Goal: Task Accomplishment & Management: Use online tool/utility

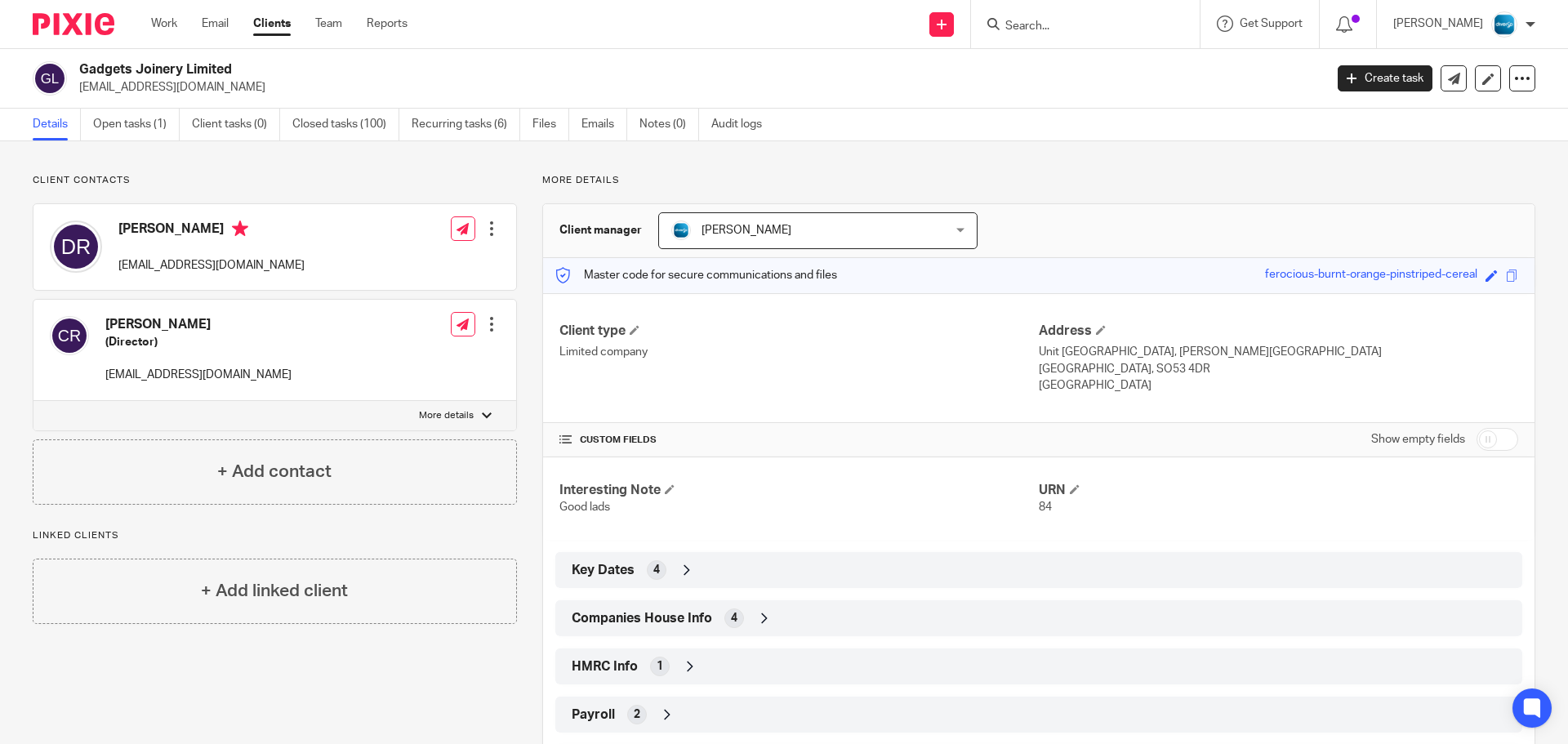
click at [1083, 25] on input "Search" at bounding box center [1077, 27] width 147 height 15
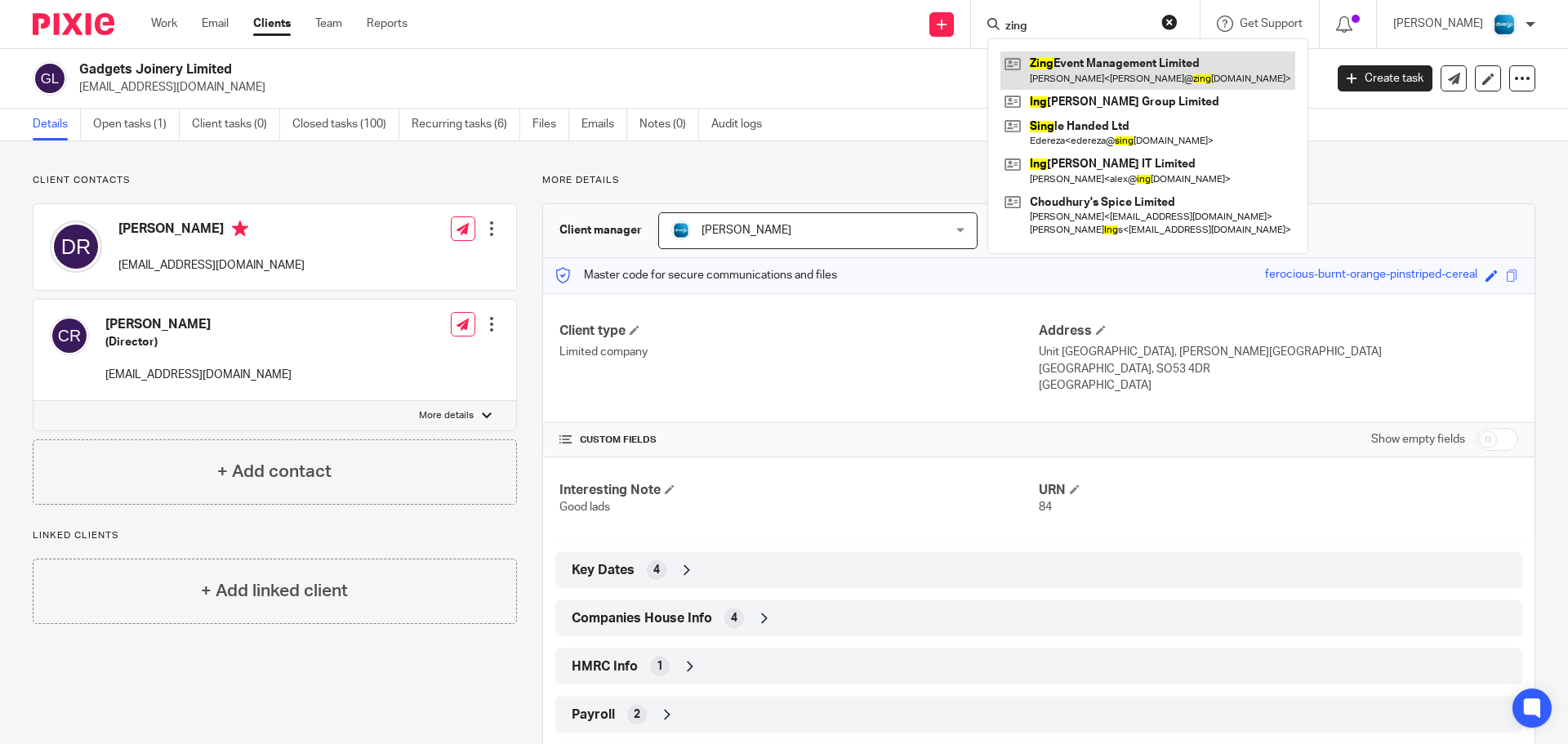
type input "zing"
click at [1112, 70] on link at bounding box center [1147, 70] width 295 height 37
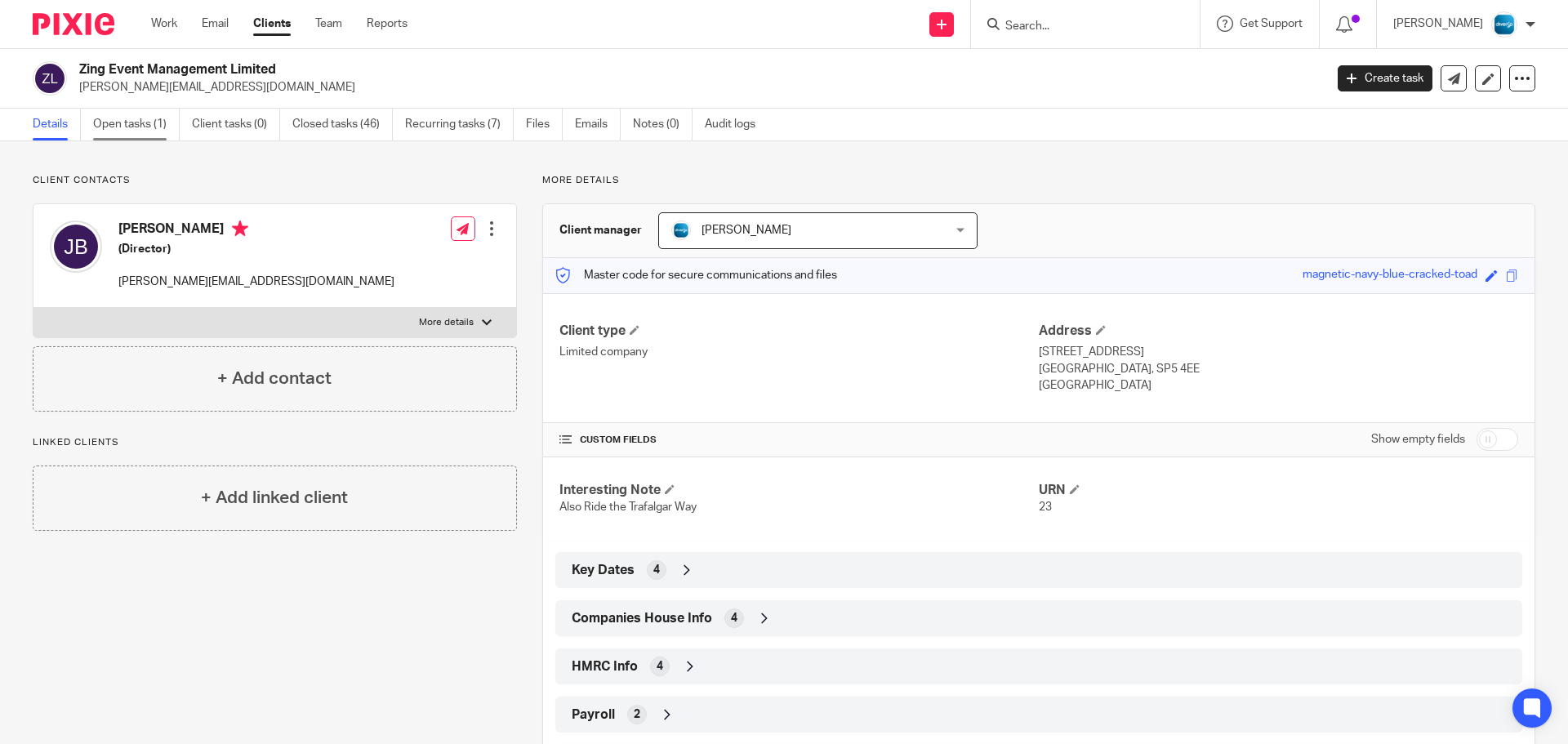
click at [115, 132] on link "Open tasks (1)" at bounding box center [136, 124] width 87 height 32
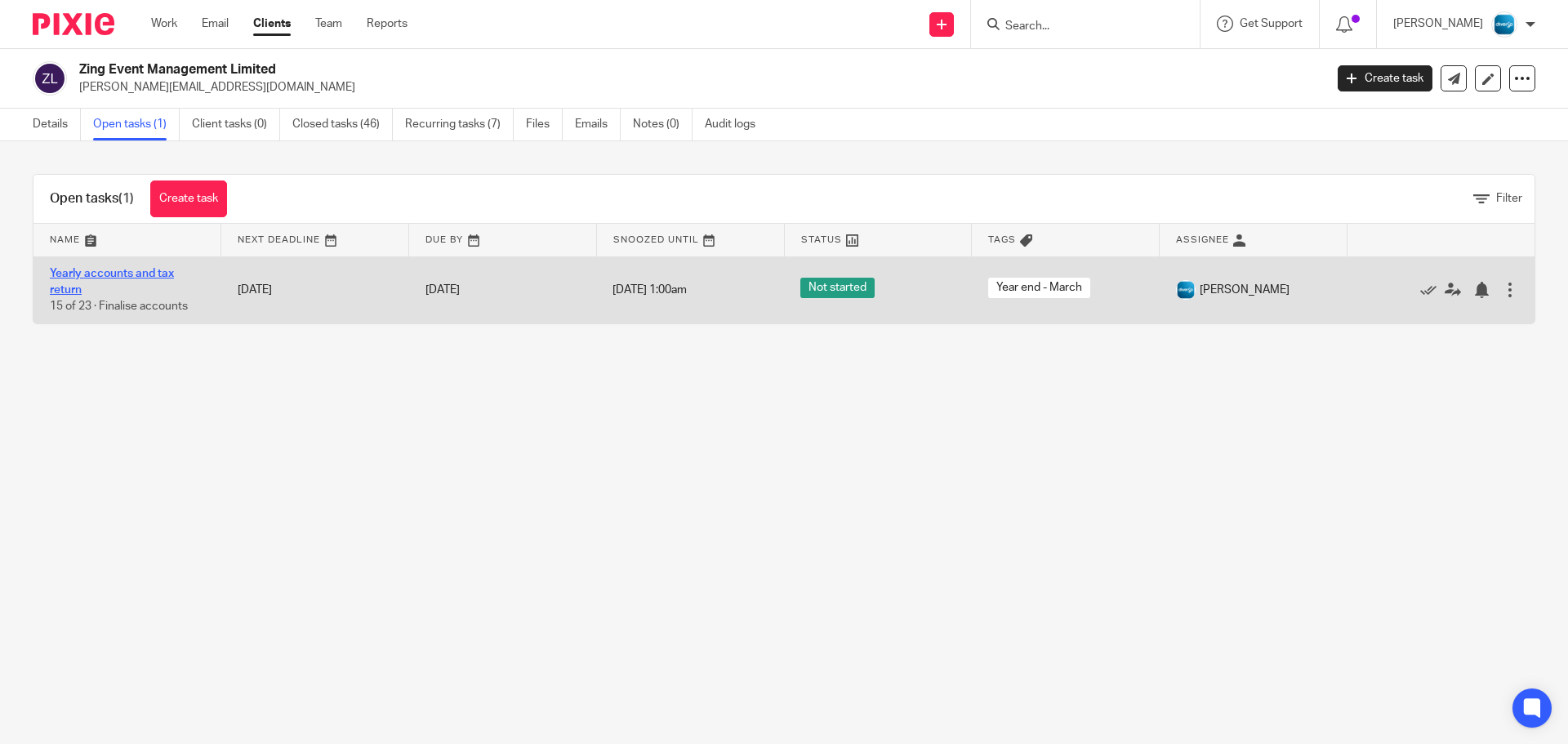
click at [145, 278] on link "Yearly accounts and tax return" at bounding box center [111, 282] width 124 height 28
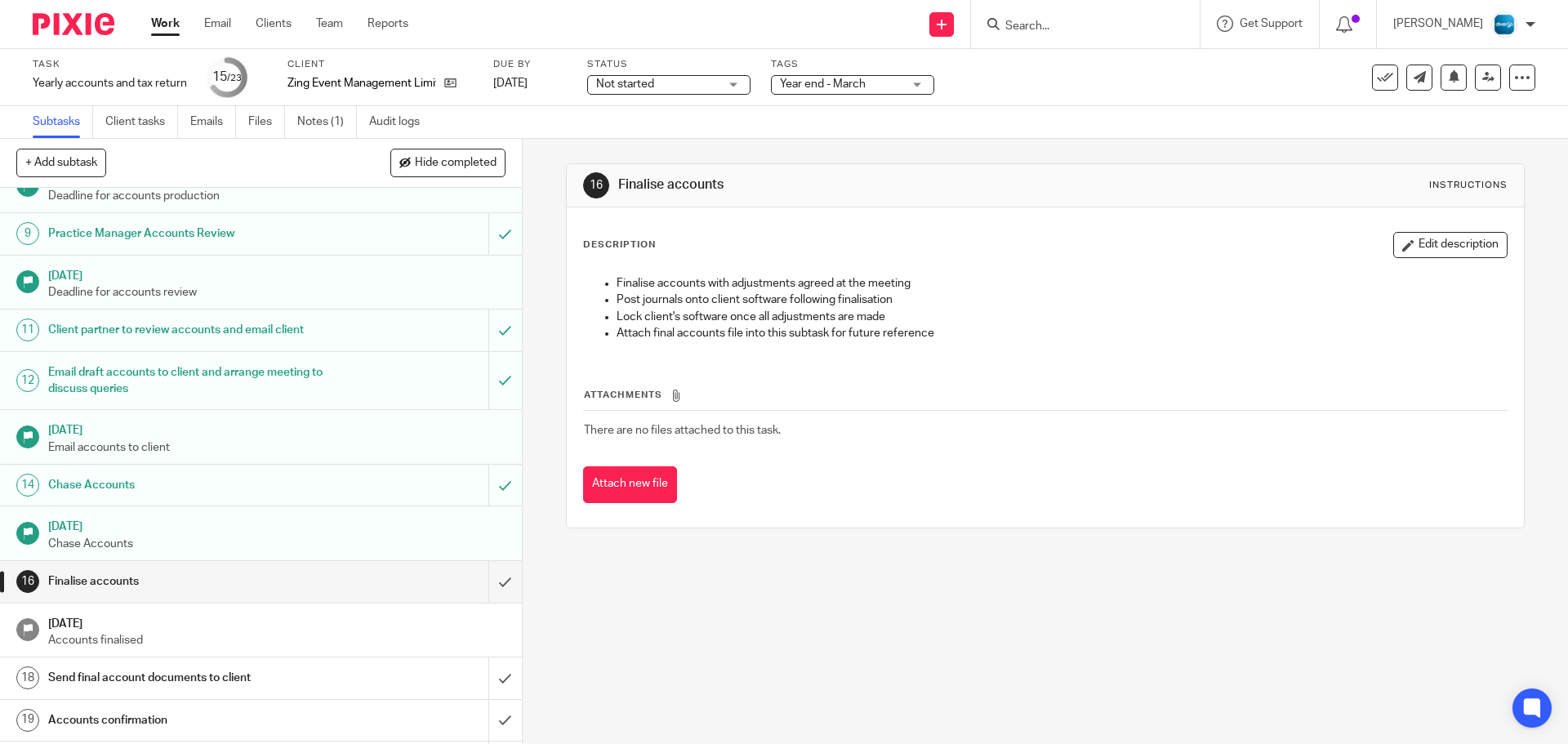
scroll to position [501, 0]
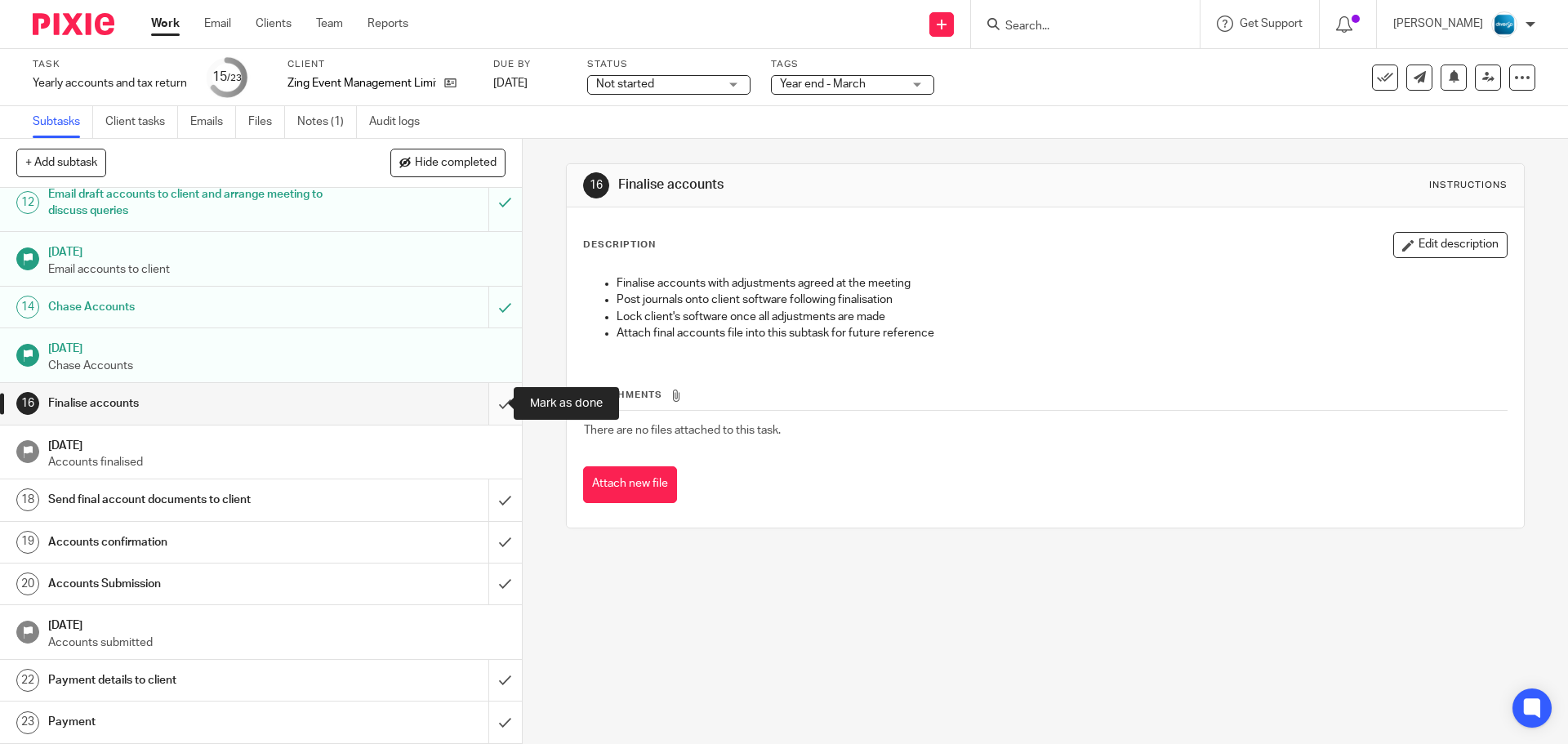
click at [482, 397] on input "submit" at bounding box center [261, 403] width 522 height 41
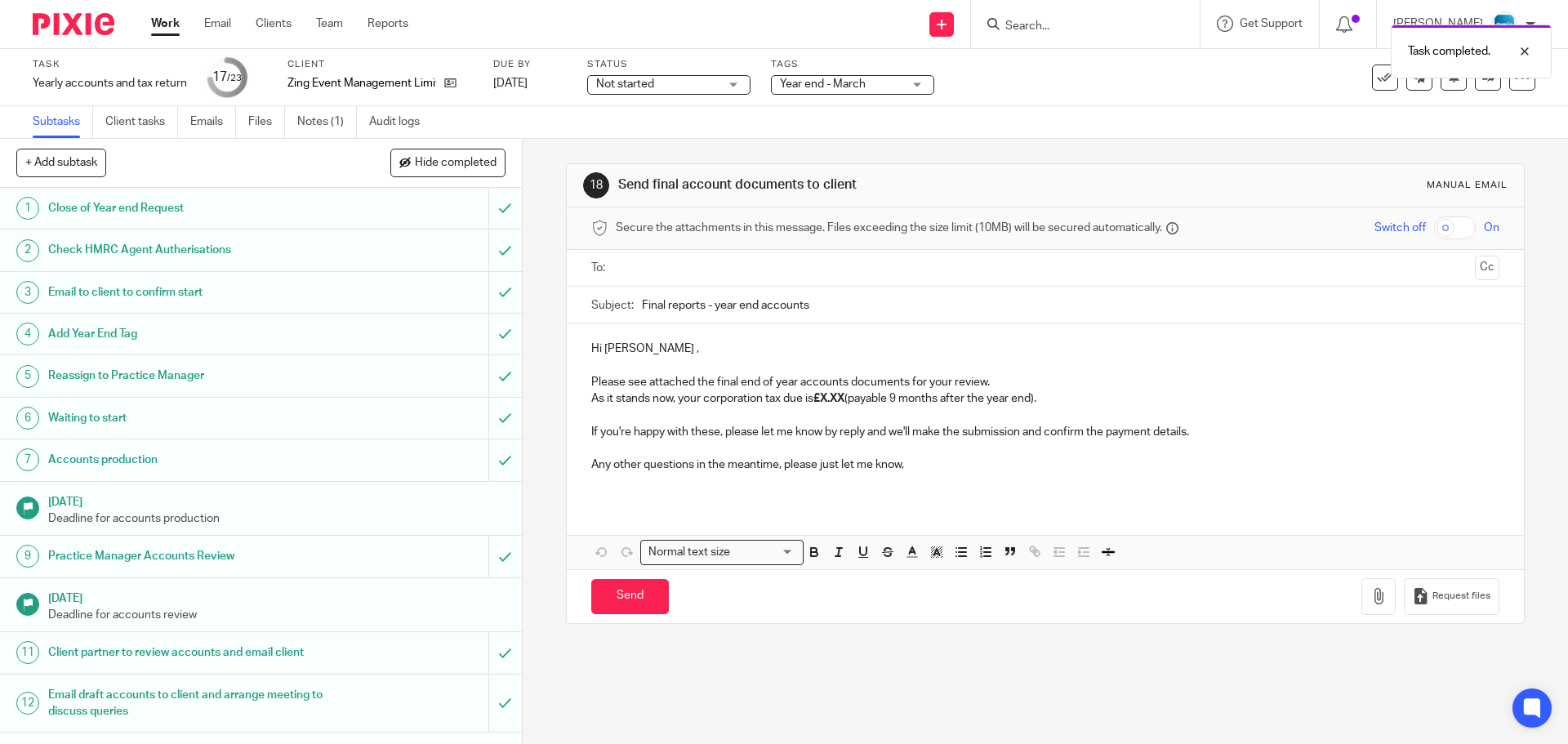
click at [743, 265] on input "text" at bounding box center [1045, 269] width 847 height 19
click at [849, 400] on p "As it stands now, your corporation tax due is £X.XX (payable 9 months after the…" at bounding box center [1045, 402] width 907 height 17
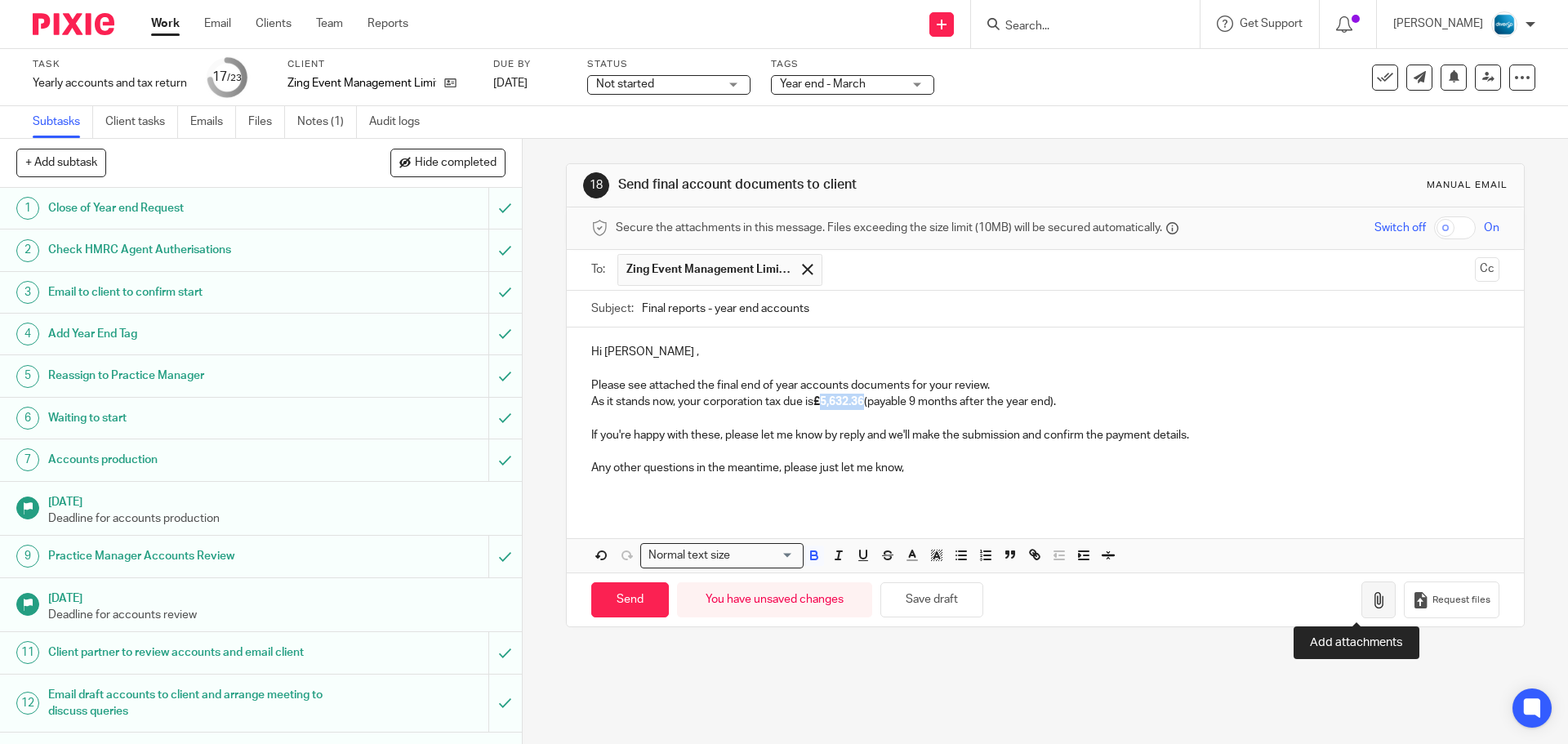
click at [1371, 595] on icon "button" at bounding box center [1379, 600] width 17 height 17
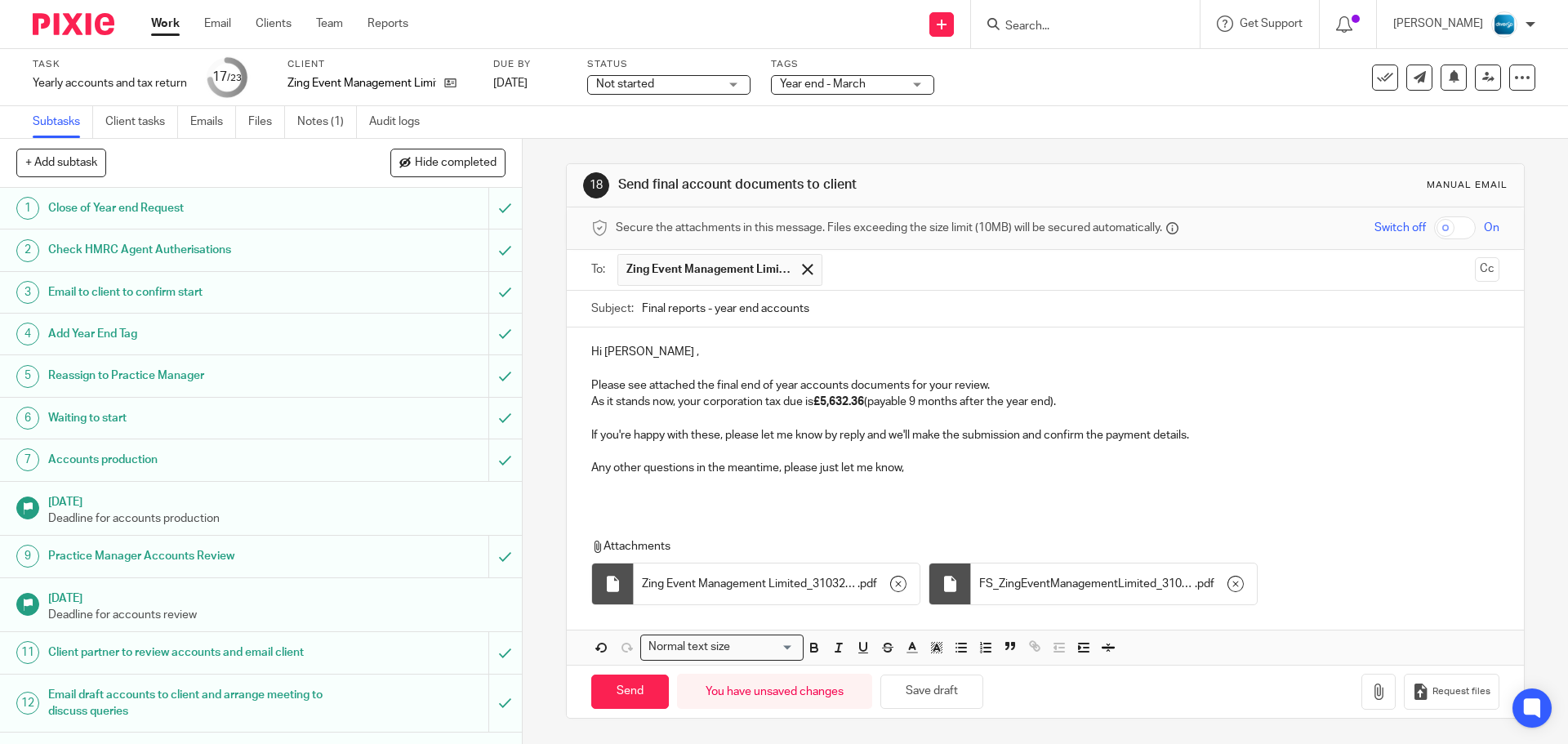
click at [1034, 454] on p at bounding box center [1045, 451] width 907 height 17
click at [629, 688] on input "Send" at bounding box center [629, 692] width 77 height 35
type input "Sent"
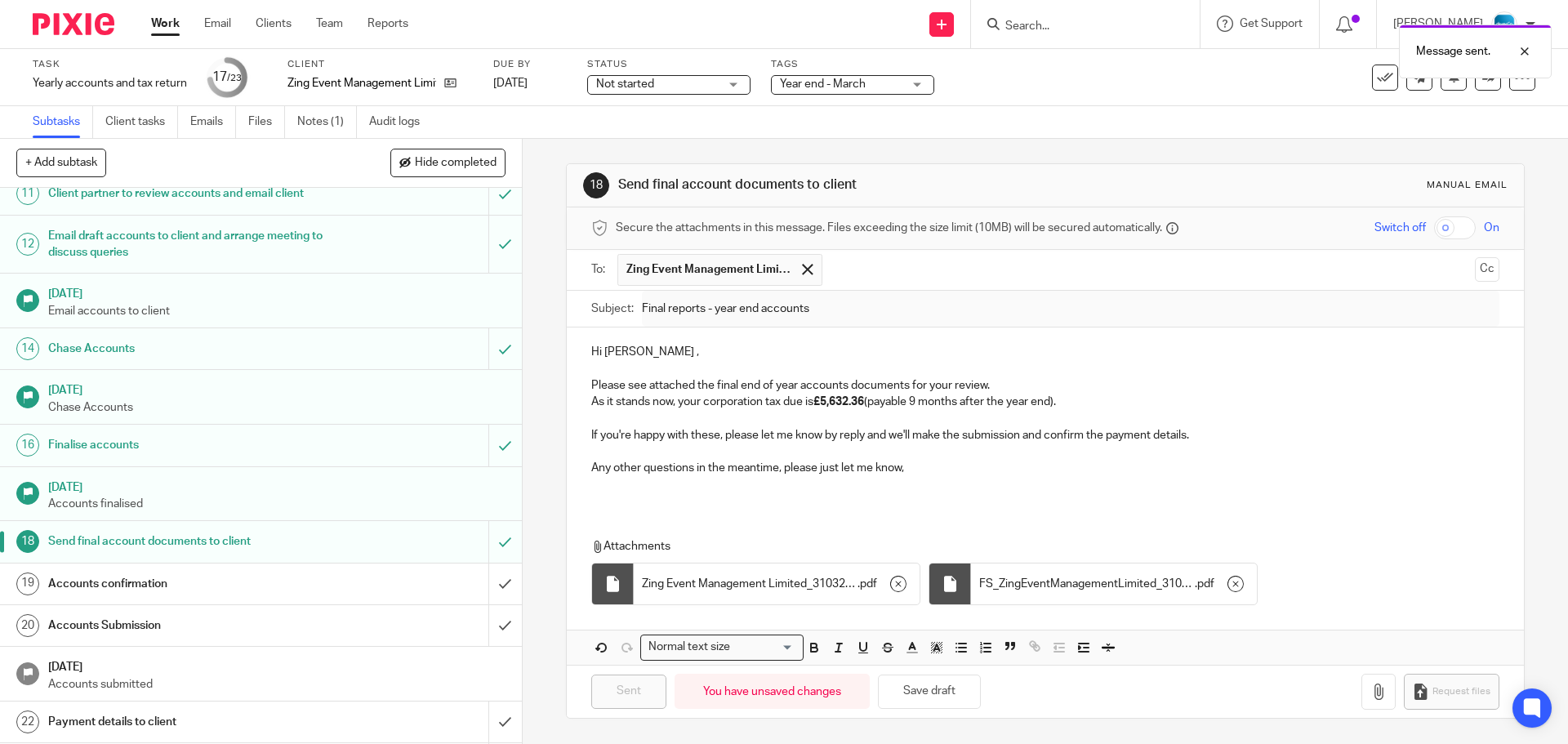
scroll to position [501, 0]
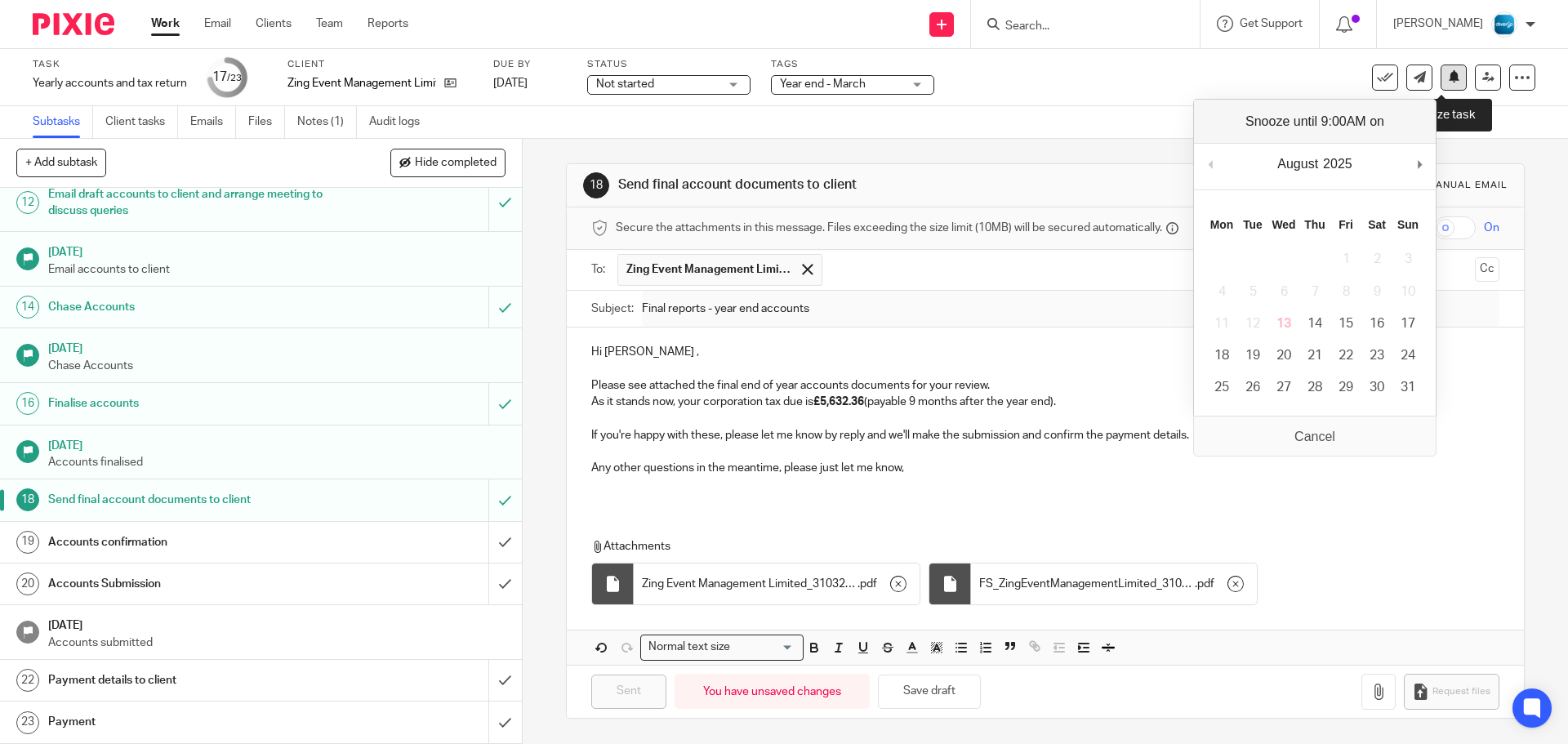
click at [1448, 80] on icon at bounding box center [1454, 76] width 12 height 12
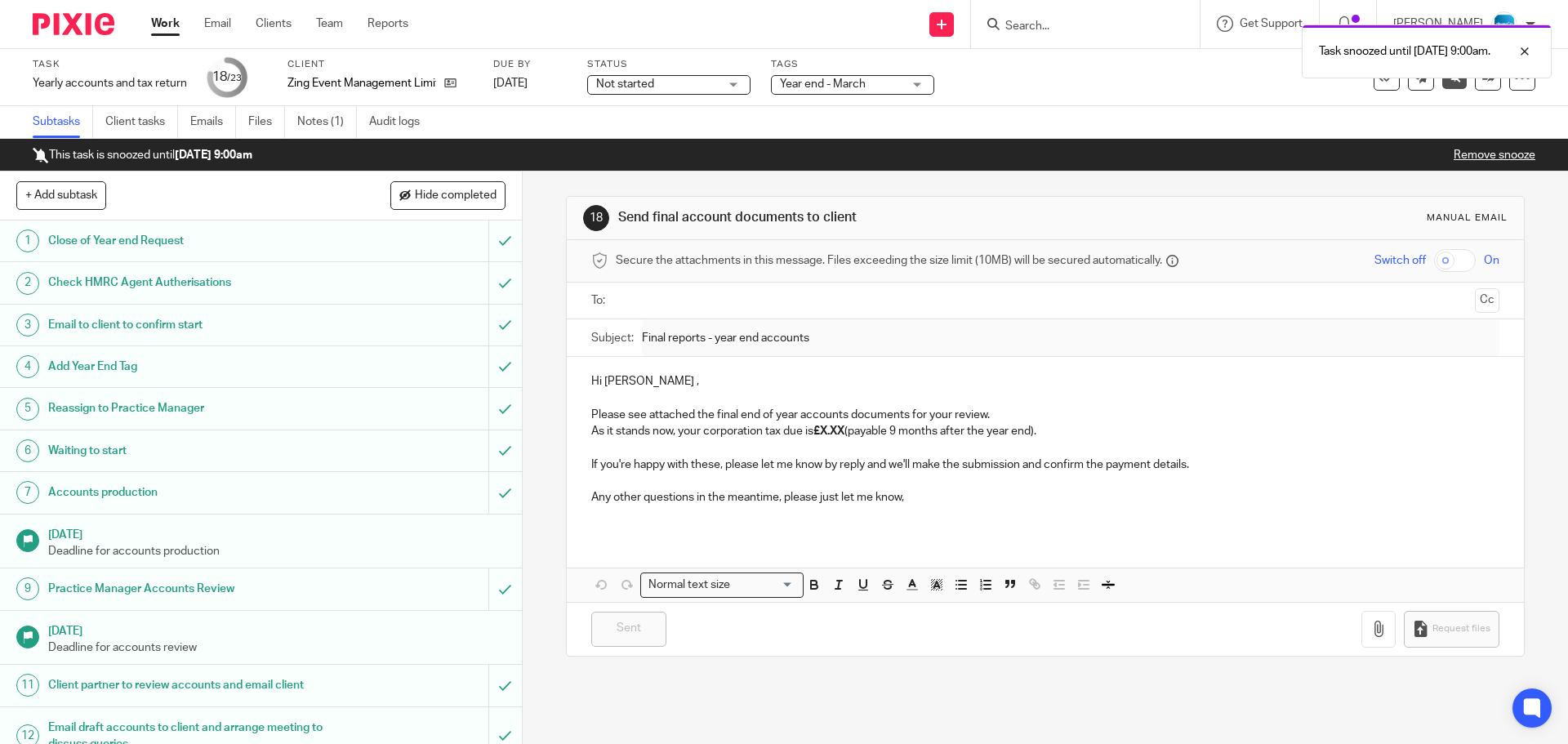
click at [1113, 26] on div "Task snoozed until [DATE] 9:00am." at bounding box center [1167, 47] width 767 height 62
click at [1100, 26] on input "Search" at bounding box center [1077, 27] width 147 height 15
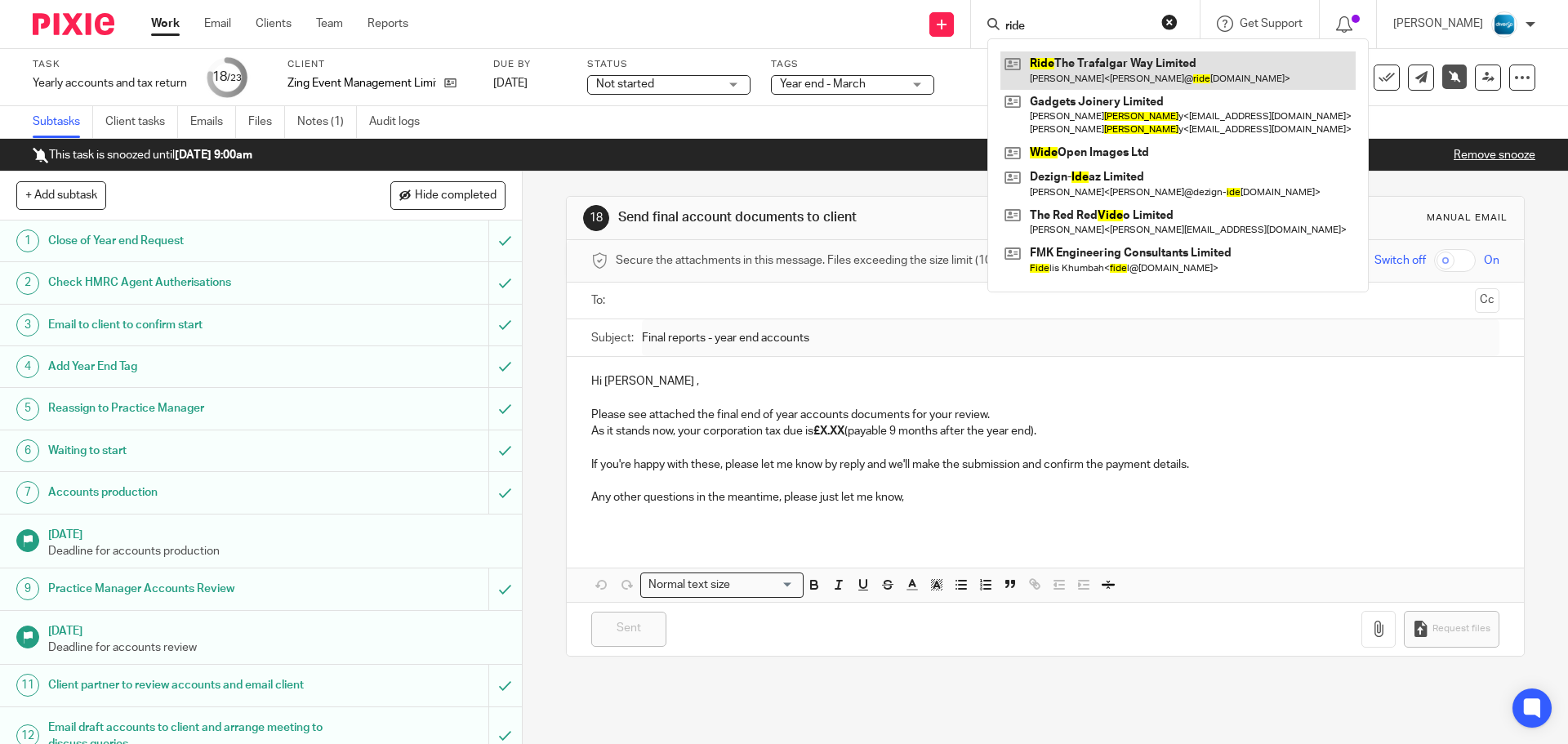
type input "ride"
click at [1119, 76] on link at bounding box center [1178, 70] width 355 height 37
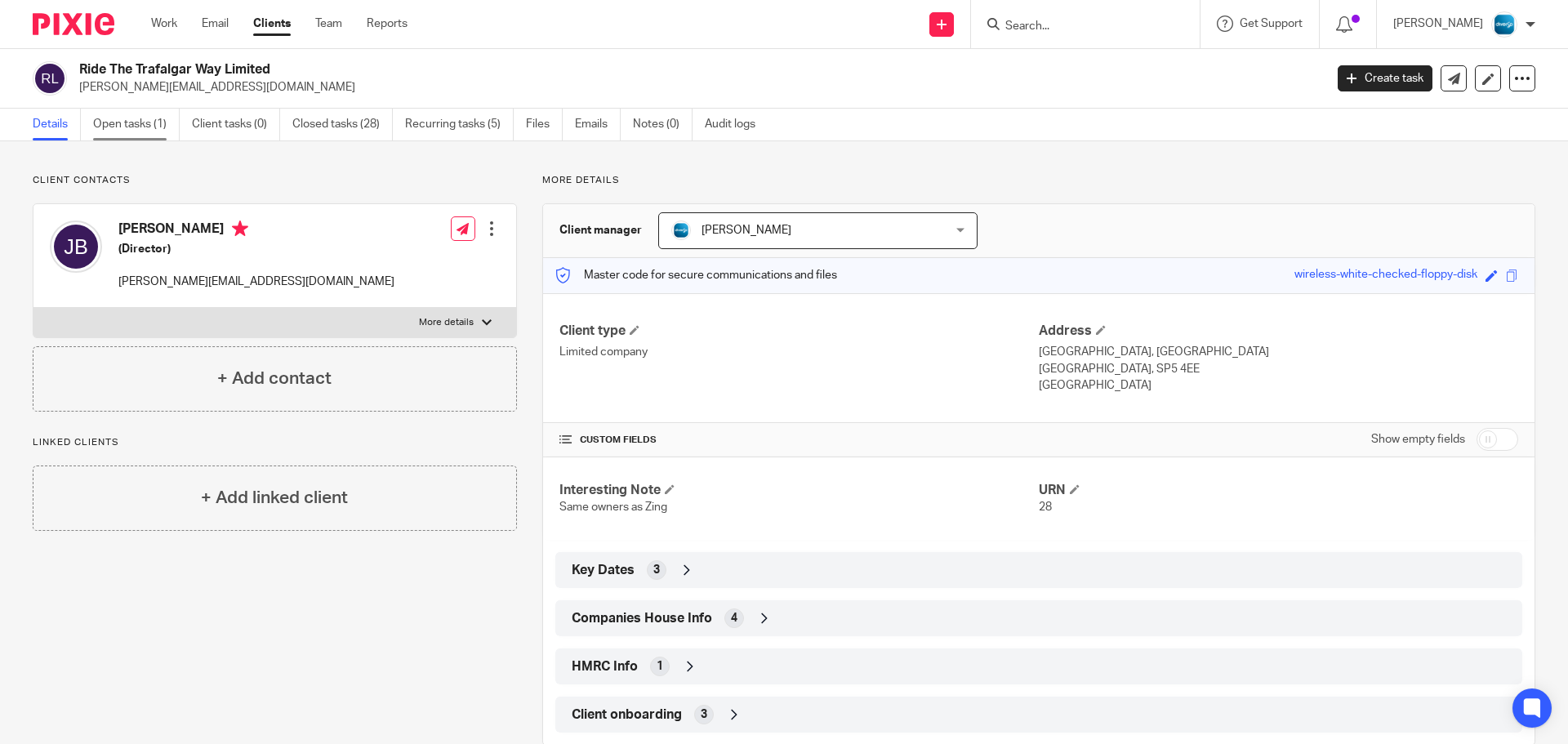
click at [143, 131] on link "Open tasks (1)" at bounding box center [136, 124] width 87 height 32
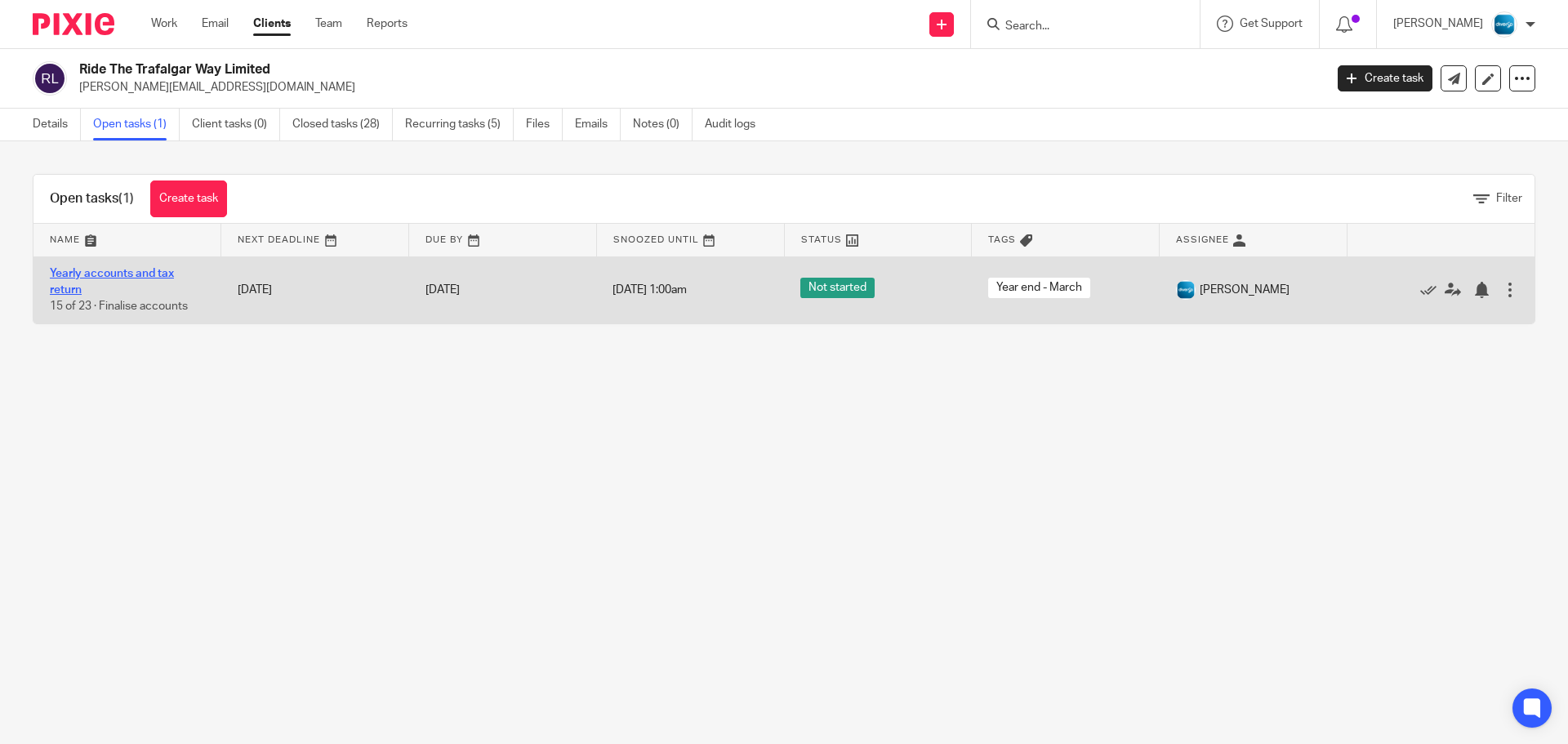
click at [138, 275] on link "Yearly accounts and tax return" at bounding box center [111, 282] width 124 height 28
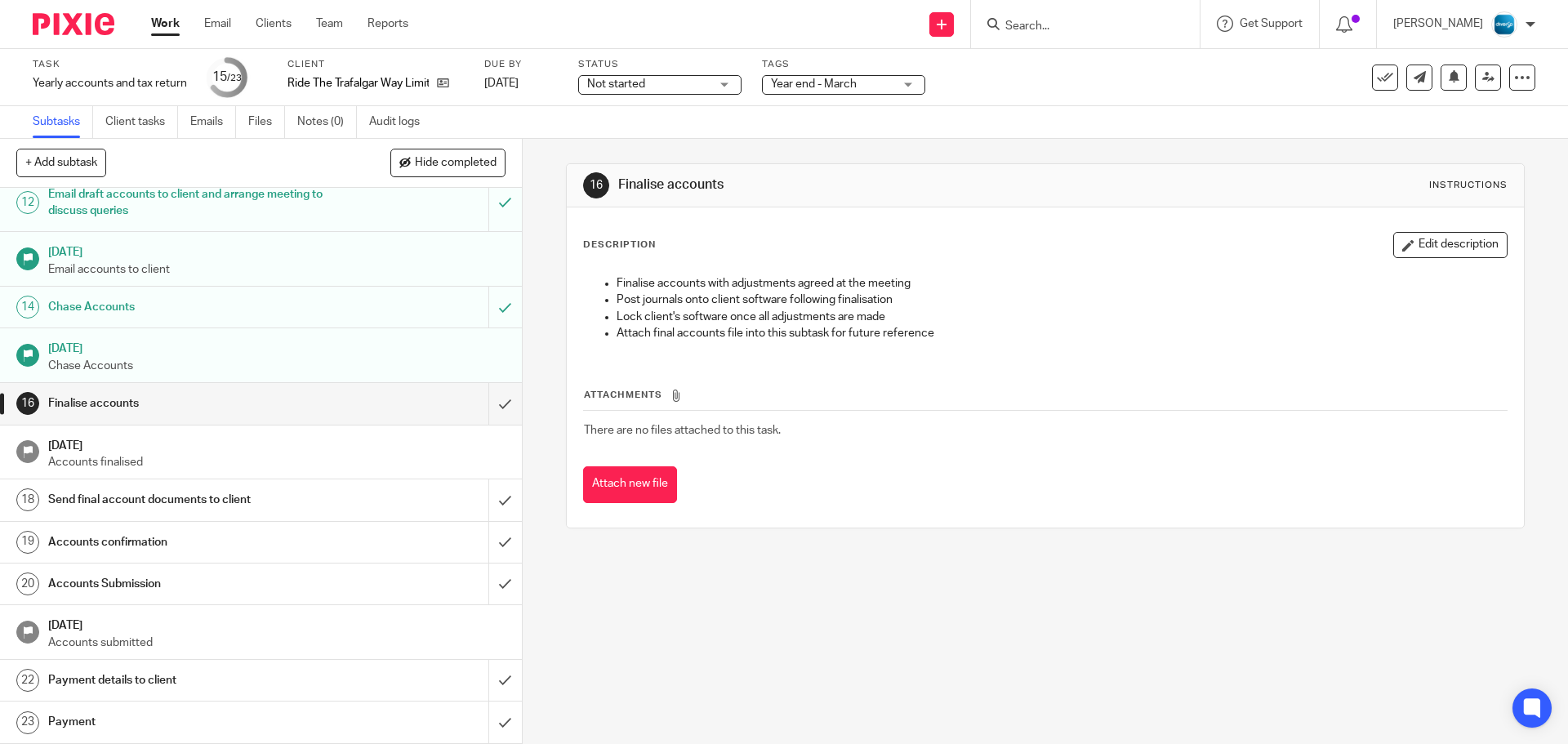
scroll to position [501, 0]
click at [494, 401] on input "submit" at bounding box center [261, 403] width 522 height 41
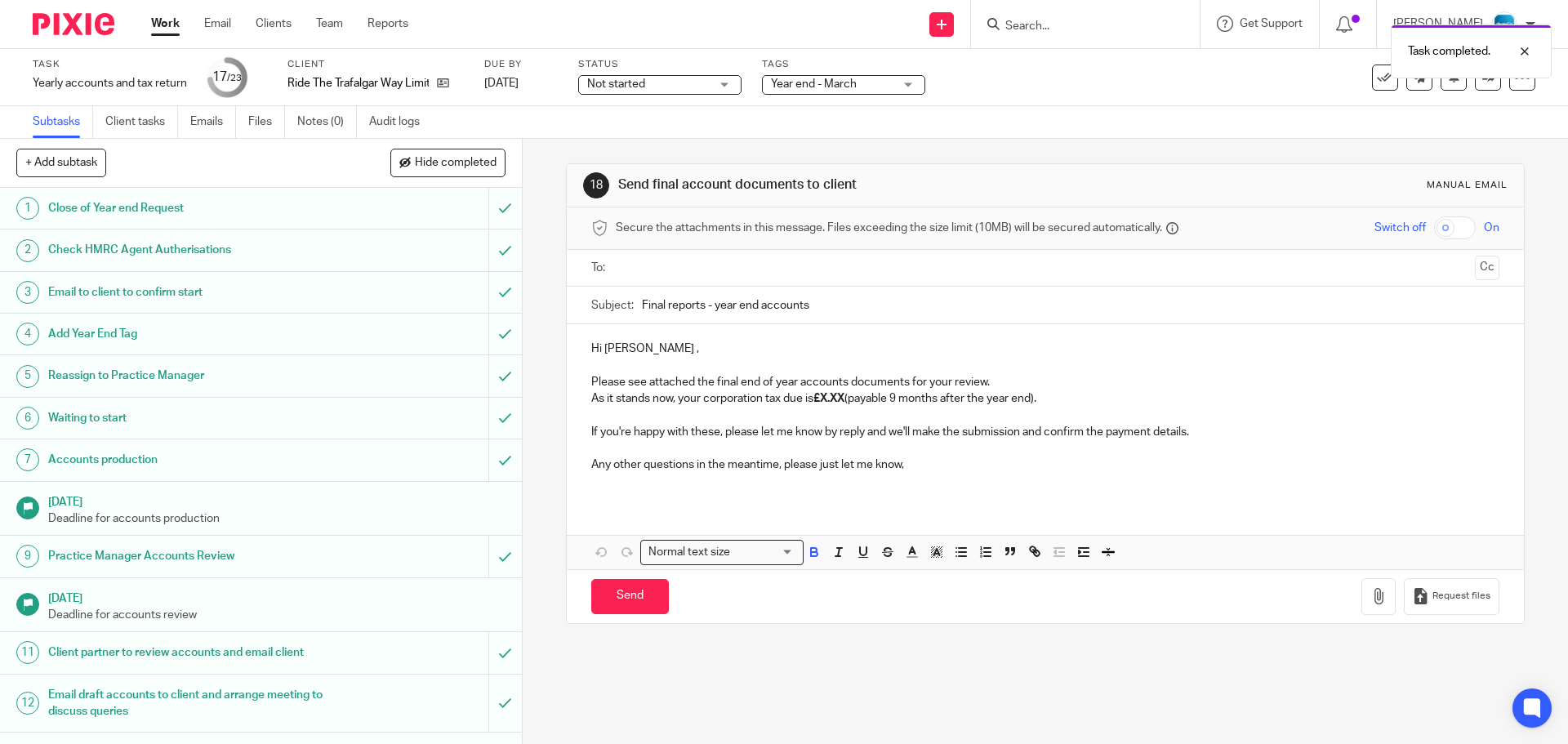
drag, startPoint x: 1045, startPoint y: 396, endPoint x: 572, endPoint y: 401, distance: 473.0
click at [572, 401] on div "Hi Jim , Please see attached the final end of year accounts documents for your …" at bounding box center [1045, 413] width 956 height 177
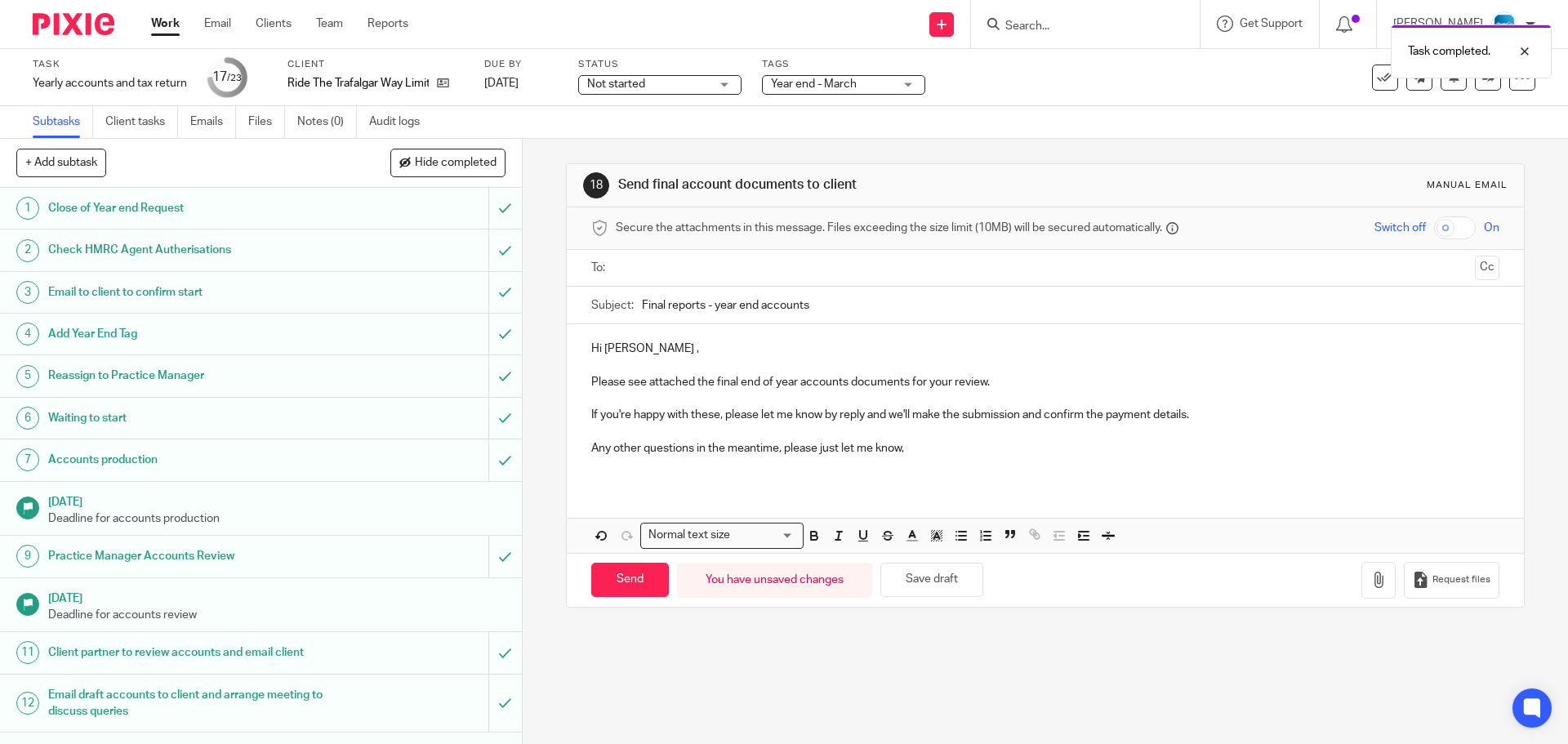
click at [722, 260] on input "text" at bounding box center [1045, 269] width 847 height 19
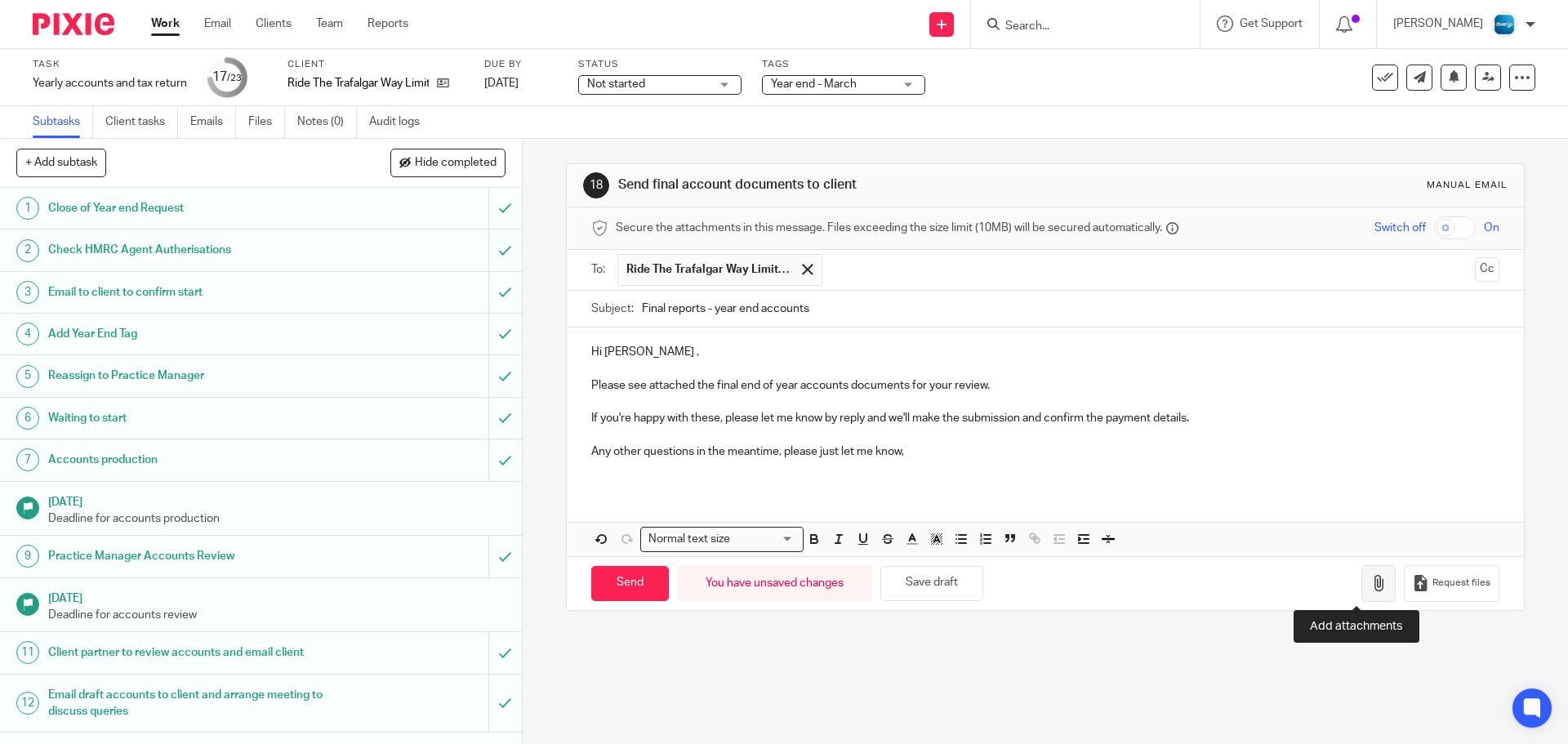
click at [1371, 575] on icon "button" at bounding box center [1379, 583] width 17 height 17
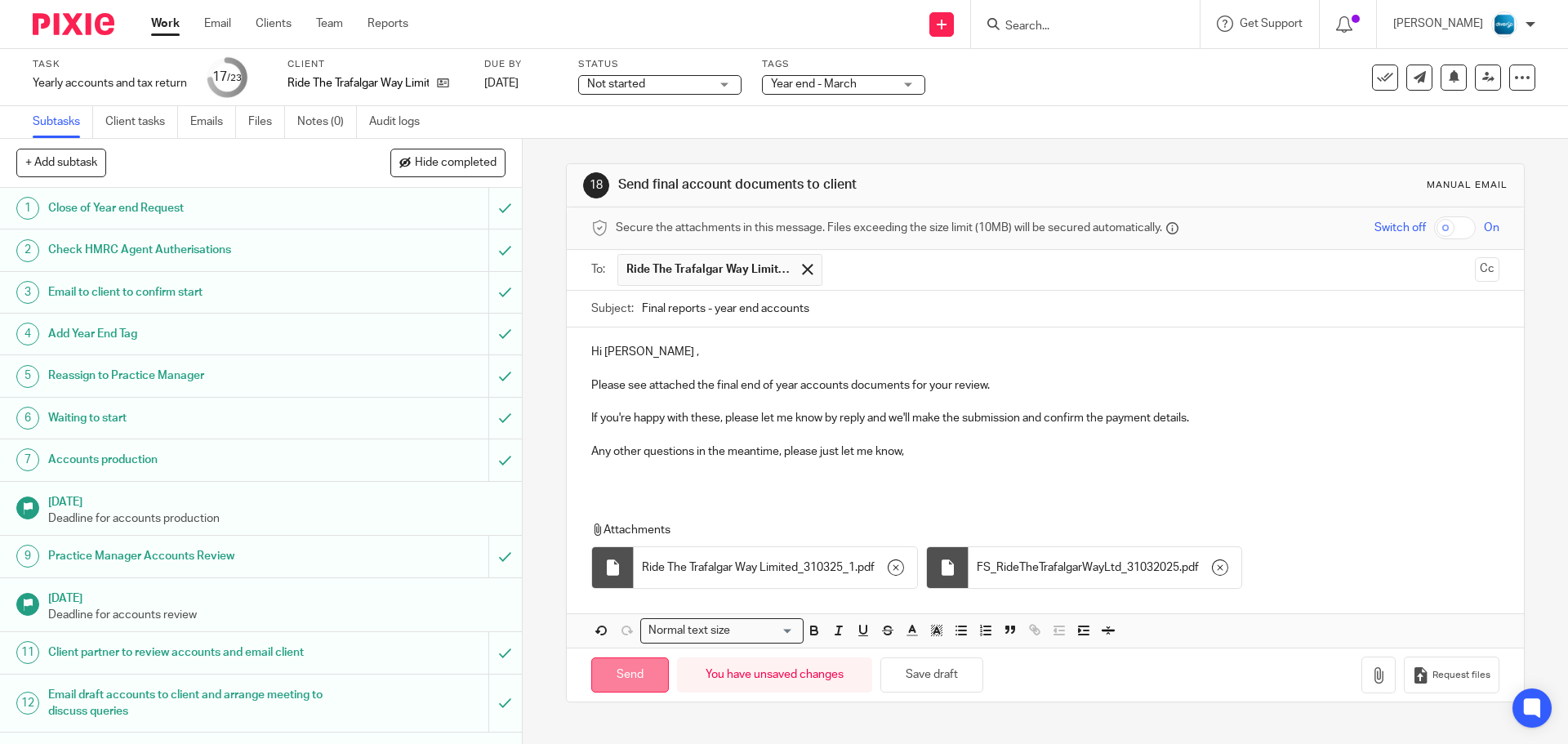
click at [631, 676] on input "Send" at bounding box center [629, 675] width 77 height 35
type input "Sent"
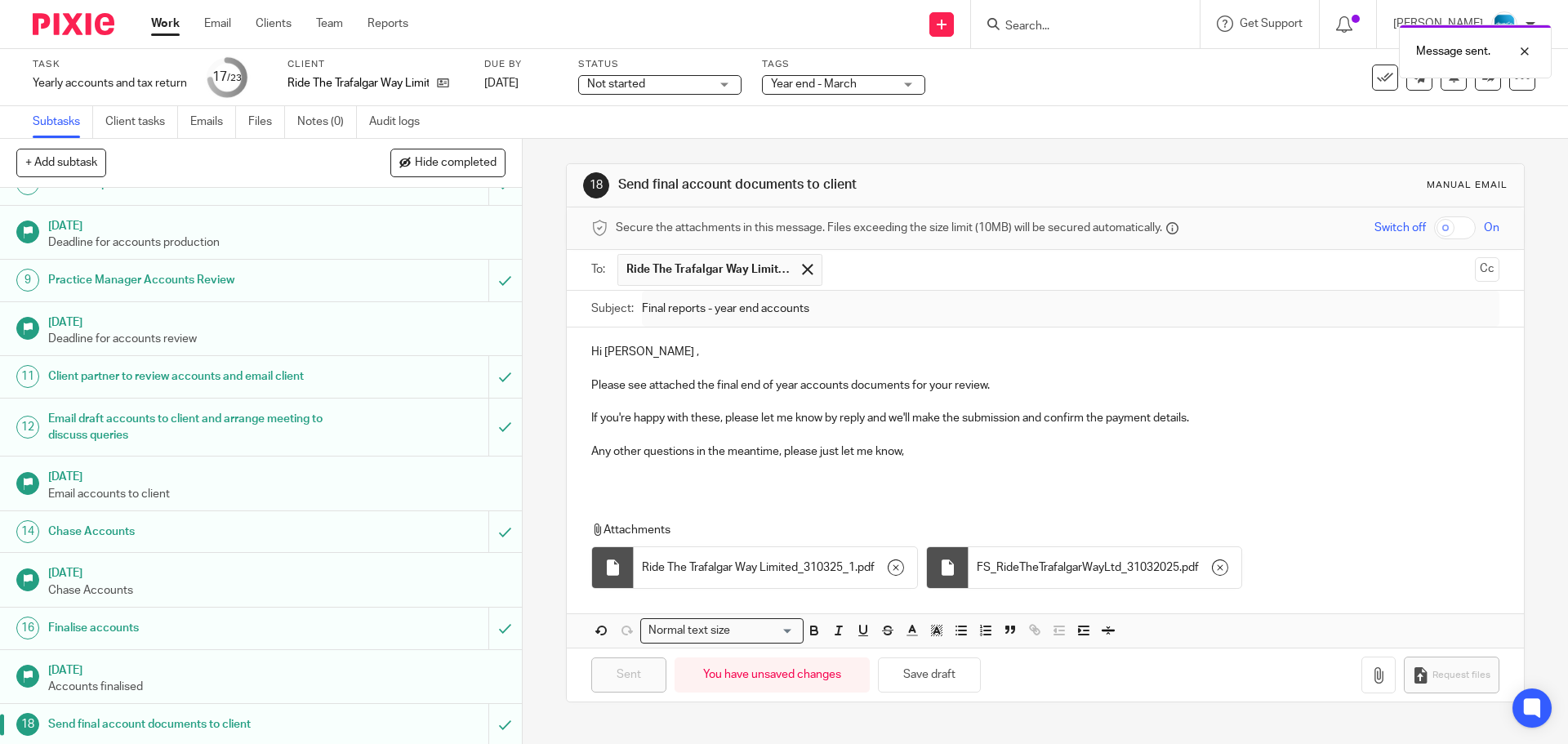
scroll to position [501, 0]
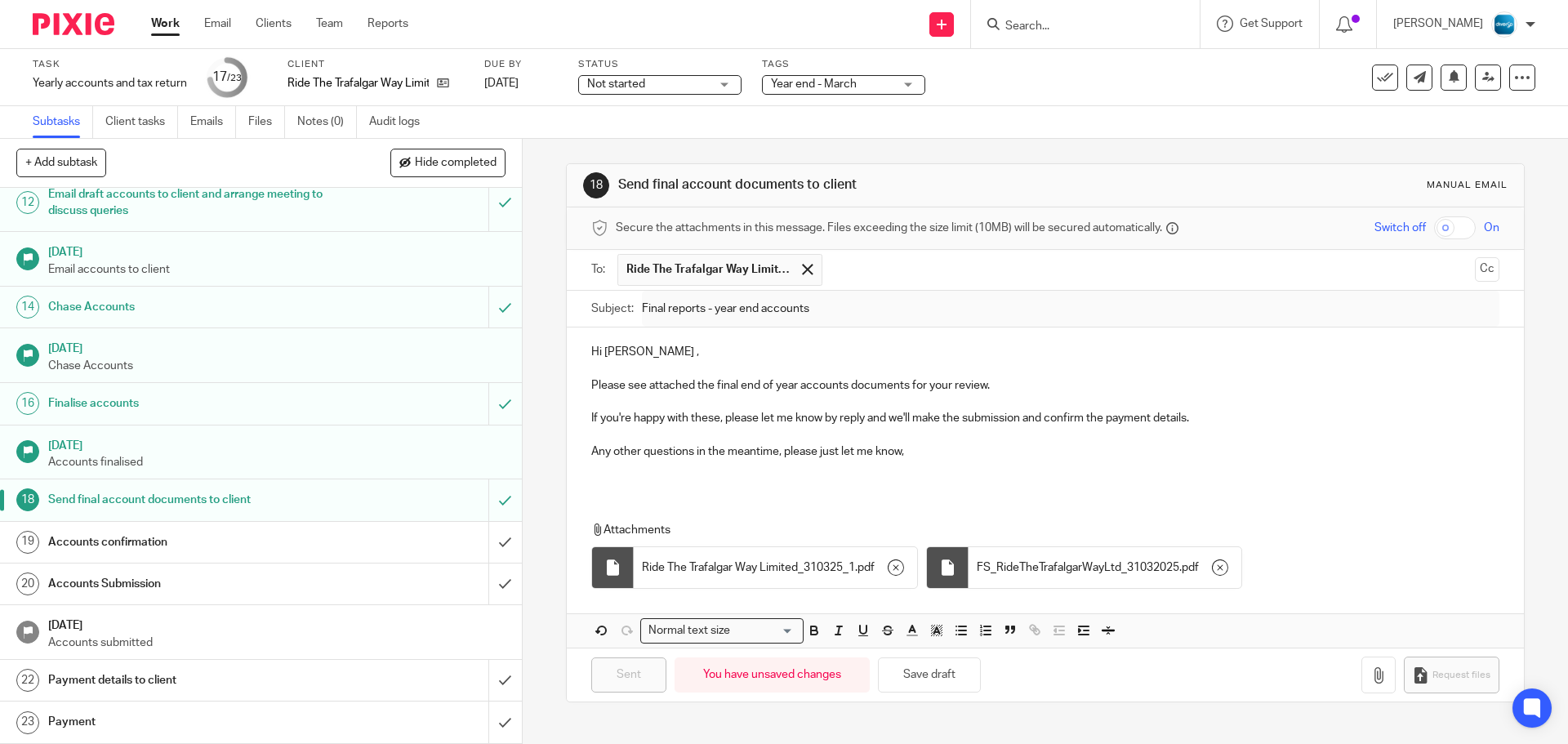
click at [1126, 23] on input "Search" at bounding box center [1077, 27] width 147 height 15
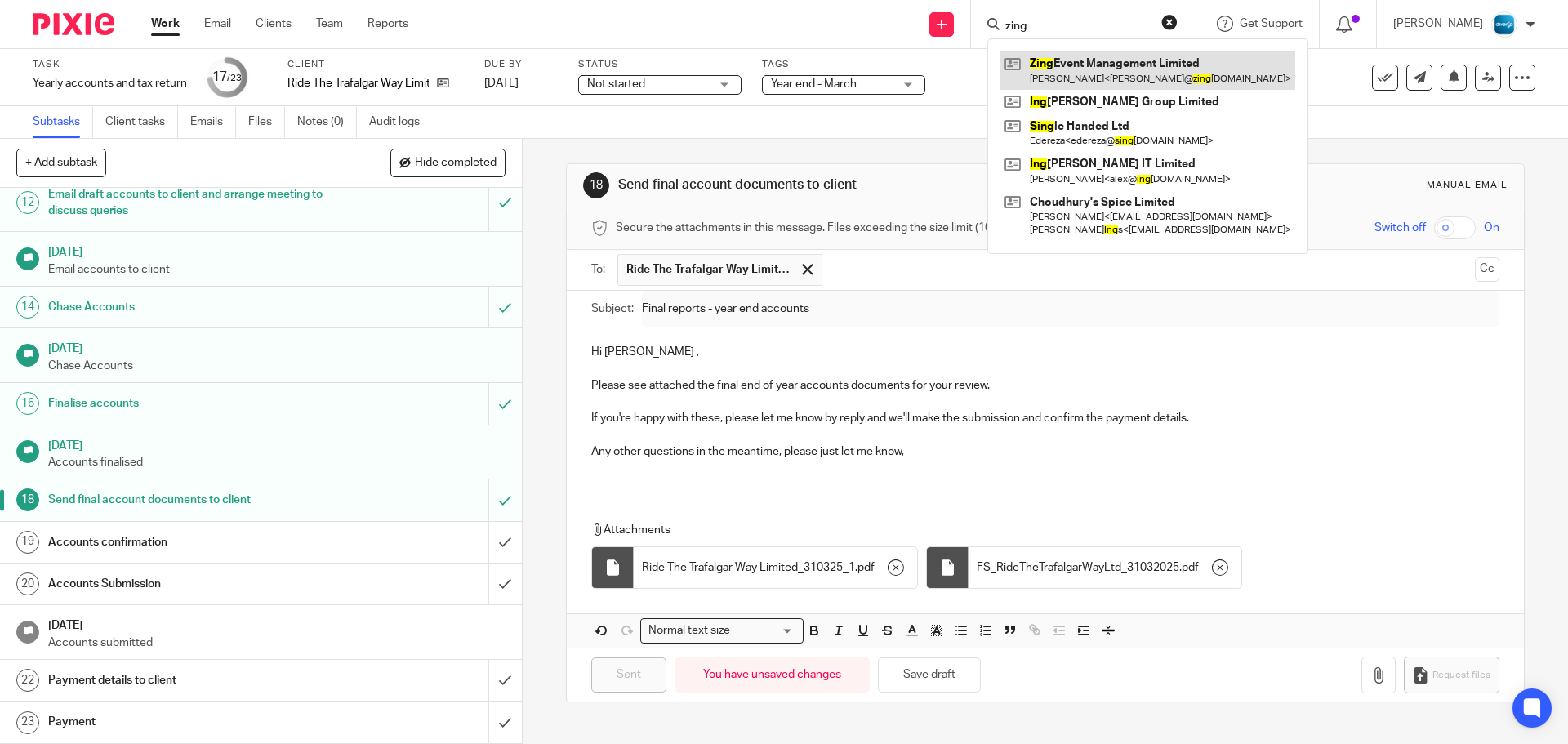
type input "zing"
click at [1119, 65] on link at bounding box center [1147, 70] width 295 height 37
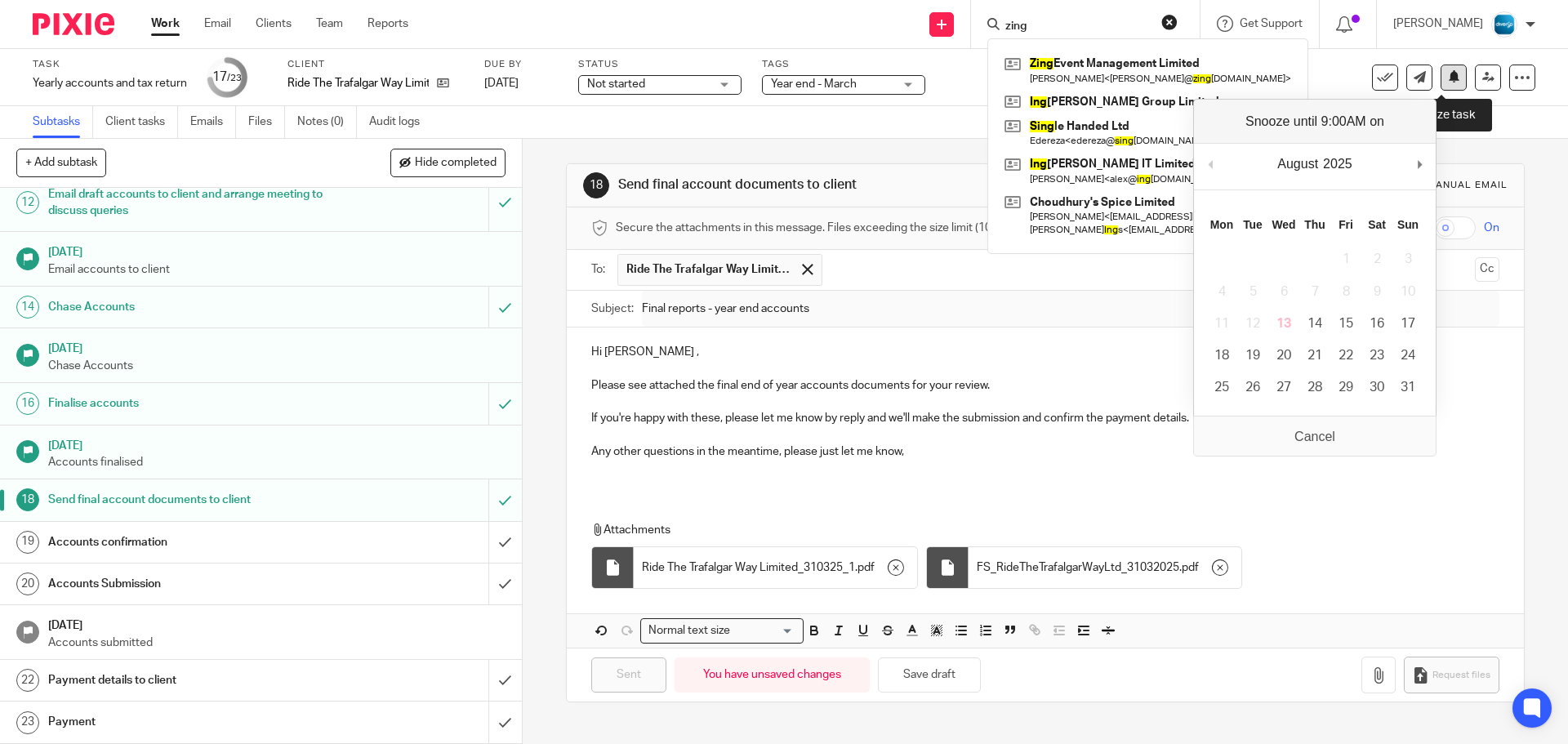
click at [1445, 86] on button at bounding box center [1454, 77] width 26 height 26
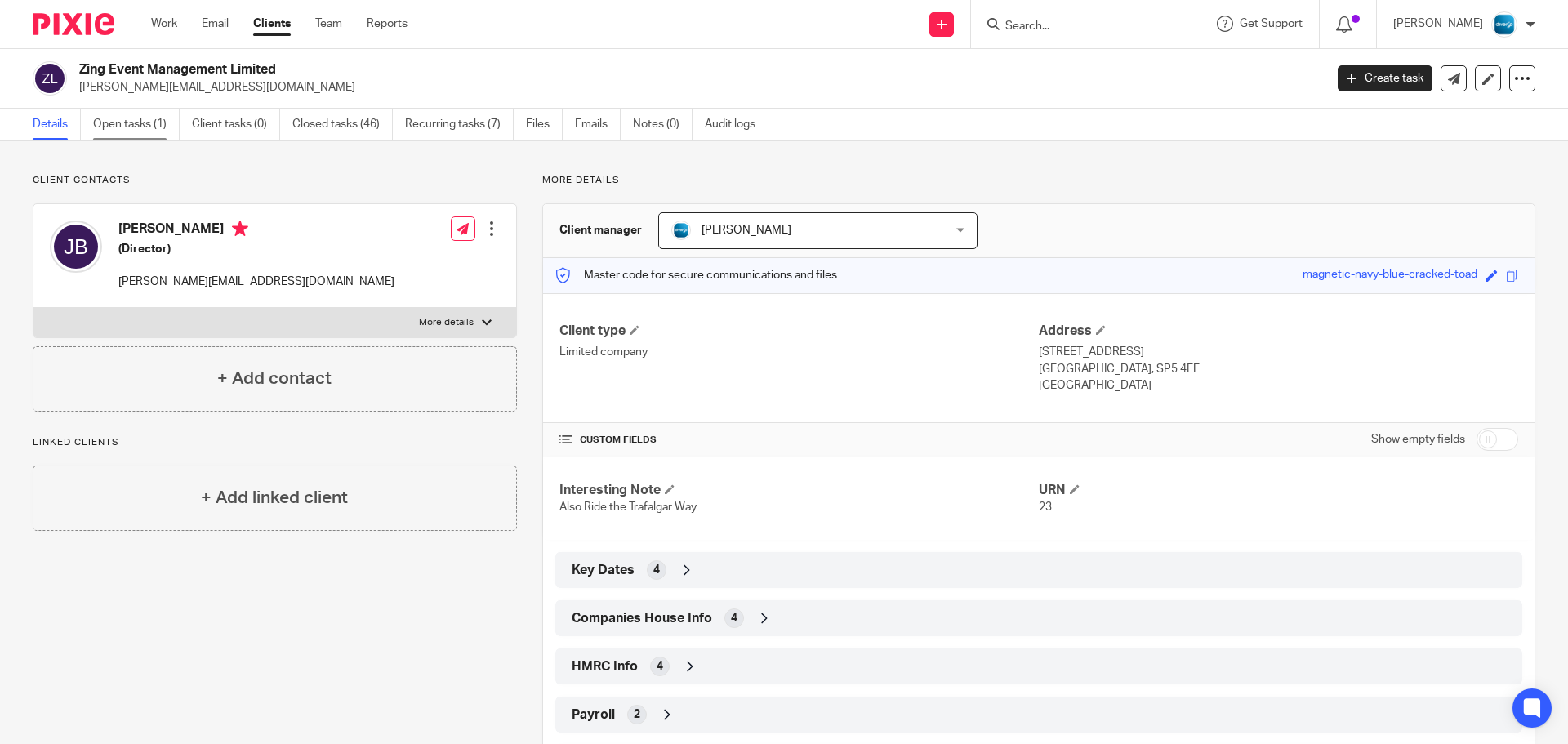
click at [129, 126] on link "Open tasks (1)" at bounding box center [136, 124] width 87 height 32
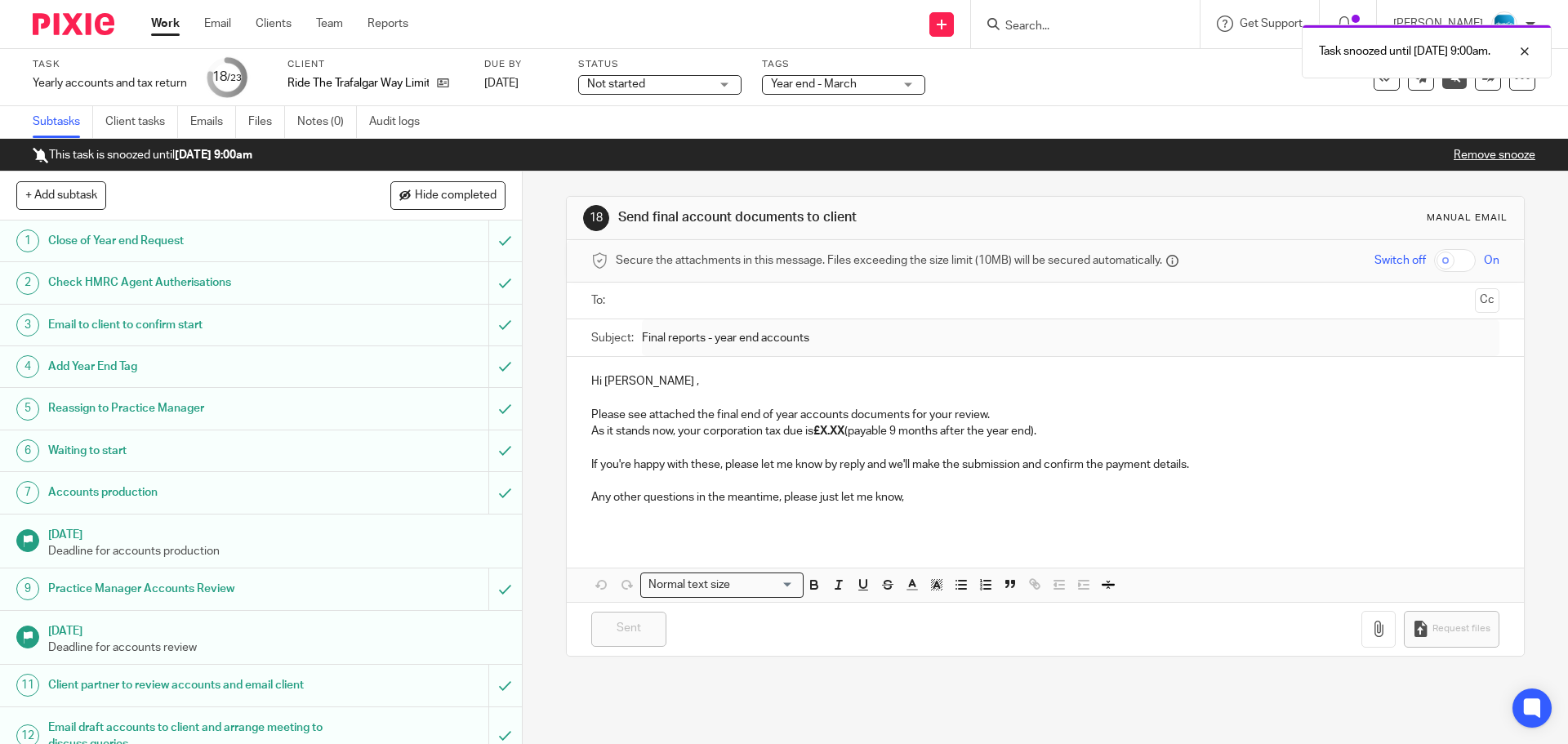
click at [171, 29] on link "Work" at bounding box center [165, 23] width 29 height 17
